Goal: Information Seeking & Learning: Find contact information

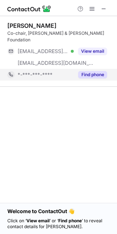
click at [82, 71] on button "Find phone" at bounding box center [92, 74] width 29 height 7
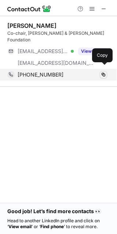
click at [103, 72] on span at bounding box center [103, 75] width 6 height 6
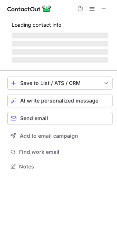
scroll to position [162, 117]
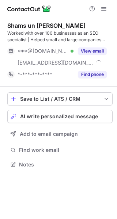
scroll to position [159, 117]
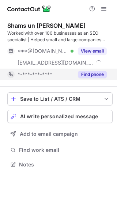
click at [95, 74] on button "Find phone" at bounding box center [92, 74] width 29 height 7
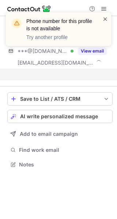
click at [105, 18] on span at bounding box center [105, 18] width 6 height 7
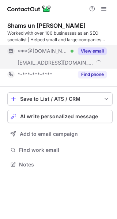
scroll to position [159, 117]
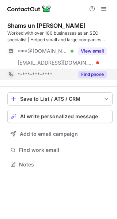
click at [94, 74] on button "Find phone" at bounding box center [92, 74] width 29 height 7
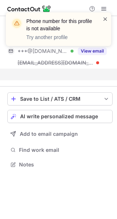
scroll to position [148, 117]
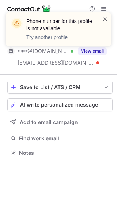
click at [106, 16] on span at bounding box center [105, 18] width 6 height 7
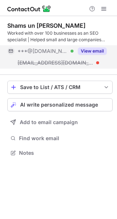
click at [97, 54] on button "View email" at bounding box center [92, 51] width 29 height 7
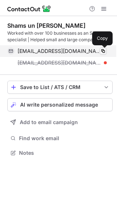
click at [105, 52] on span at bounding box center [103, 51] width 6 height 6
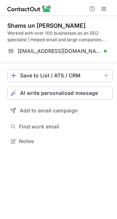
scroll to position [136, 117]
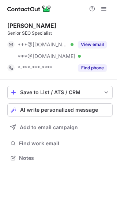
scroll to position [153, 117]
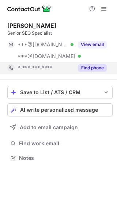
click at [87, 67] on button "Find phone" at bounding box center [92, 67] width 29 height 7
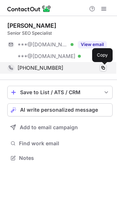
click at [104, 67] on span at bounding box center [103, 68] width 6 height 6
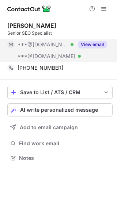
click at [92, 44] on button "View email" at bounding box center [92, 44] width 29 height 7
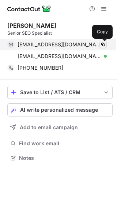
click at [103, 43] on span at bounding box center [103, 45] width 6 height 6
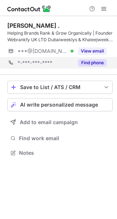
scroll to position [148, 117]
click at [92, 63] on button "Find phone" at bounding box center [92, 62] width 29 height 7
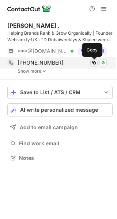
click at [94, 65] on span at bounding box center [94, 63] width 6 height 6
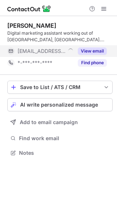
scroll to position [148, 117]
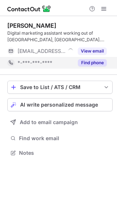
click at [86, 65] on button "Find phone" at bounding box center [92, 62] width 29 height 7
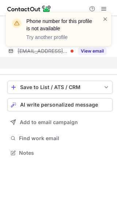
scroll to position [136, 117]
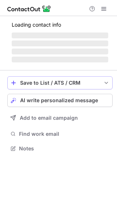
scroll to position [159, 117]
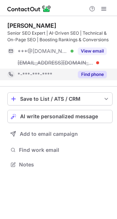
click at [88, 75] on button "Find phone" at bounding box center [92, 74] width 29 height 7
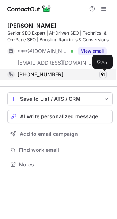
click at [106, 74] on span at bounding box center [103, 75] width 6 height 6
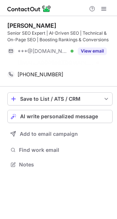
scroll to position [148, 117]
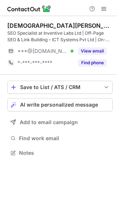
scroll to position [148, 117]
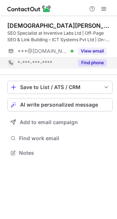
click at [94, 63] on button "Find phone" at bounding box center [92, 62] width 29 height 7
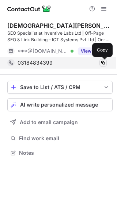
click at [103, 65] on span at bounding box center [103, 63] width 6 height 6
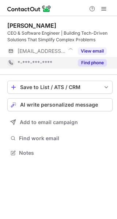
scroll to position [148, 117]
click at [88, 63] on button "Find phone" at bounding box center [92, 62] width 29 height 7
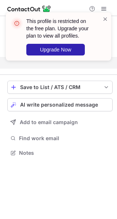
scroll to position [136, 117]
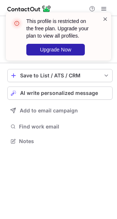
click at [104, 18] on span at bounding box center [105, 18] width 6 height 7
